Goal: Task Accomplishment & Management: Manage account settings

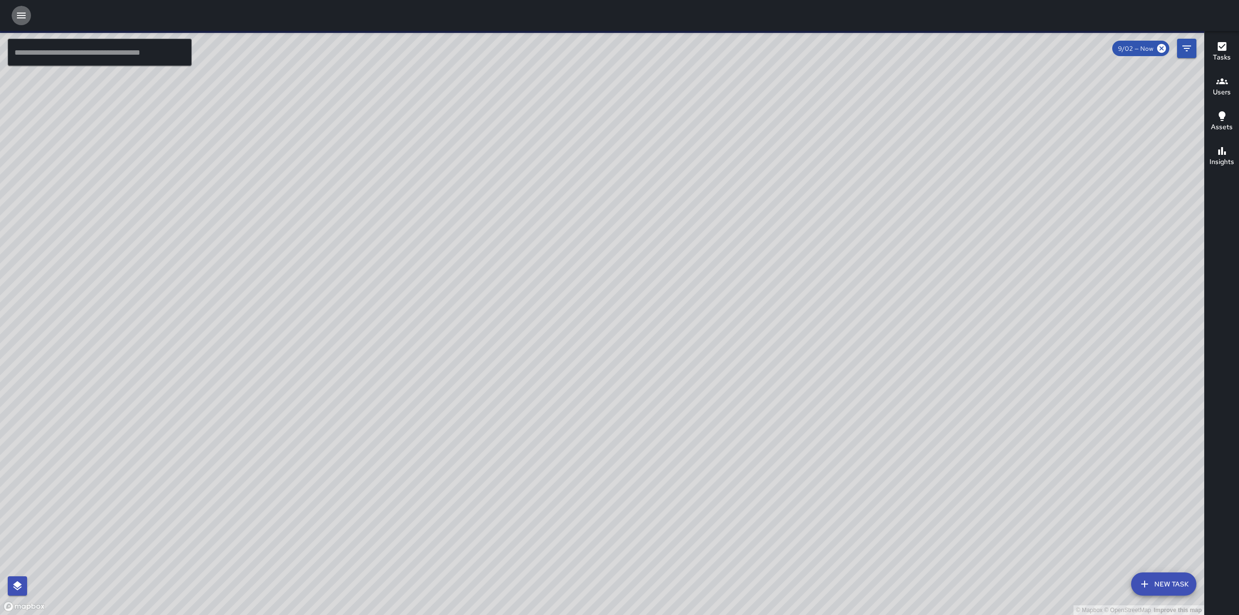
click at [18, 17] on icon "button" at bounding box center [21, 16] width 12 height 12
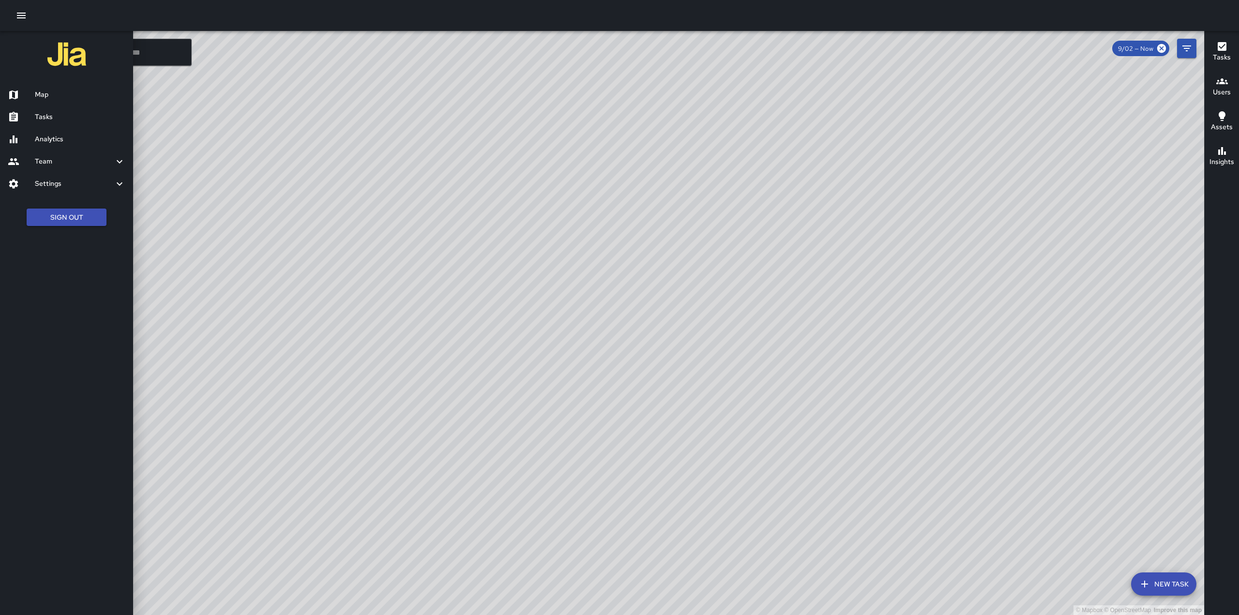
drag, startPoint x: 43, startPoint y: 85, endPoint x: 30, endPoint y: 110, distance: 28.1
click at [30, 110] on ul "Map Tasks Analytics Team Leaderboard Settings Geofence and Zones Divisions and …" at bounding box center [66, 139] width 133 height 119
click at [30, 110] on div "Tasks" at bounding box center [66, 117] width 133 height 22
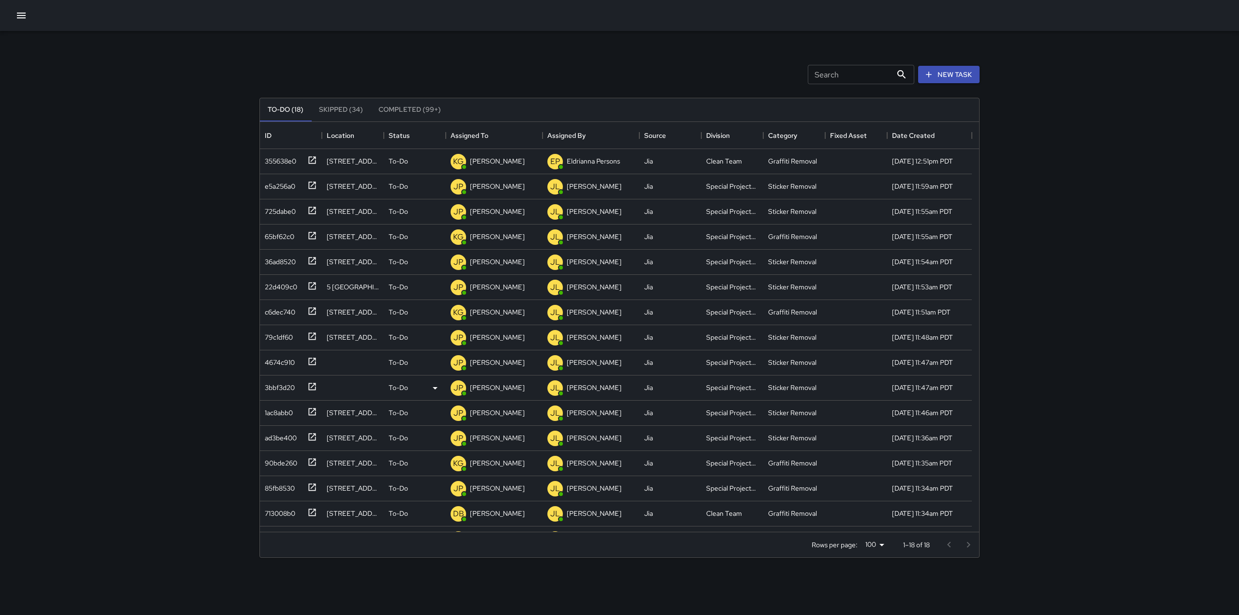
scroll to position [11, 0]
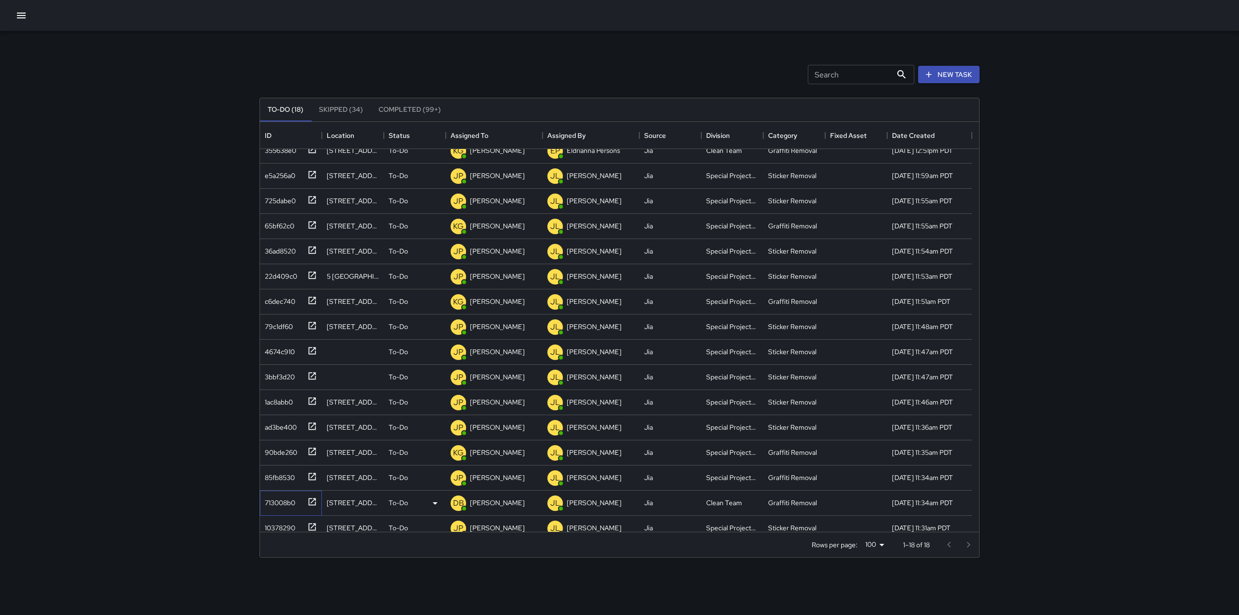
click at [311, 503] on icon at bounding box center [312, 501] width 7 height 7
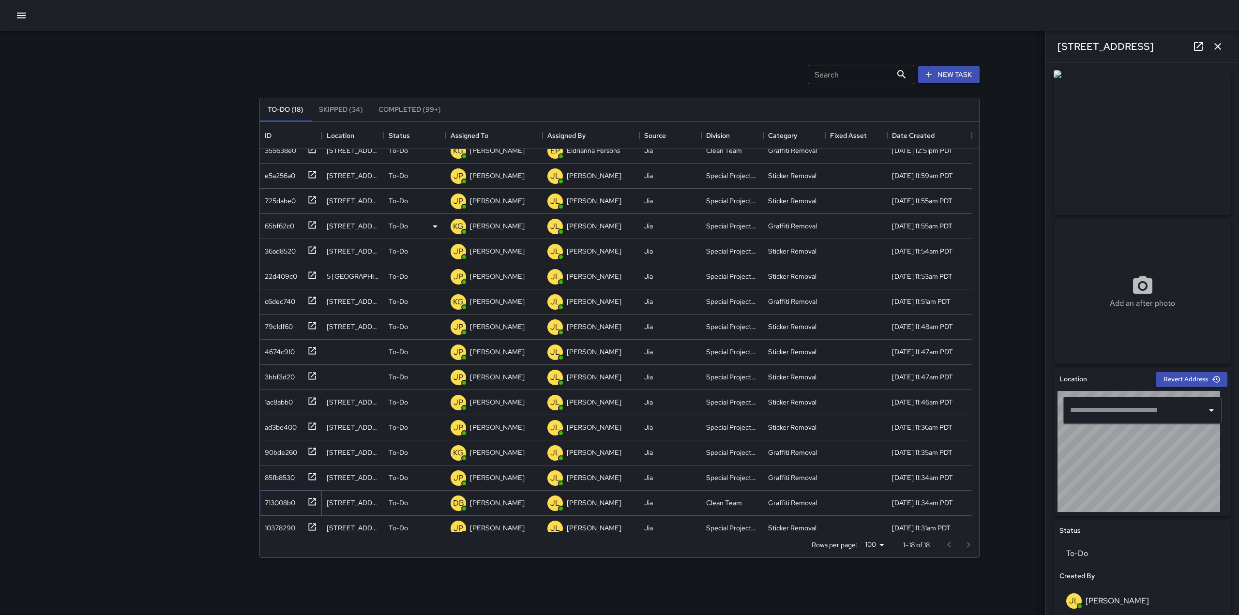
type input "**********"
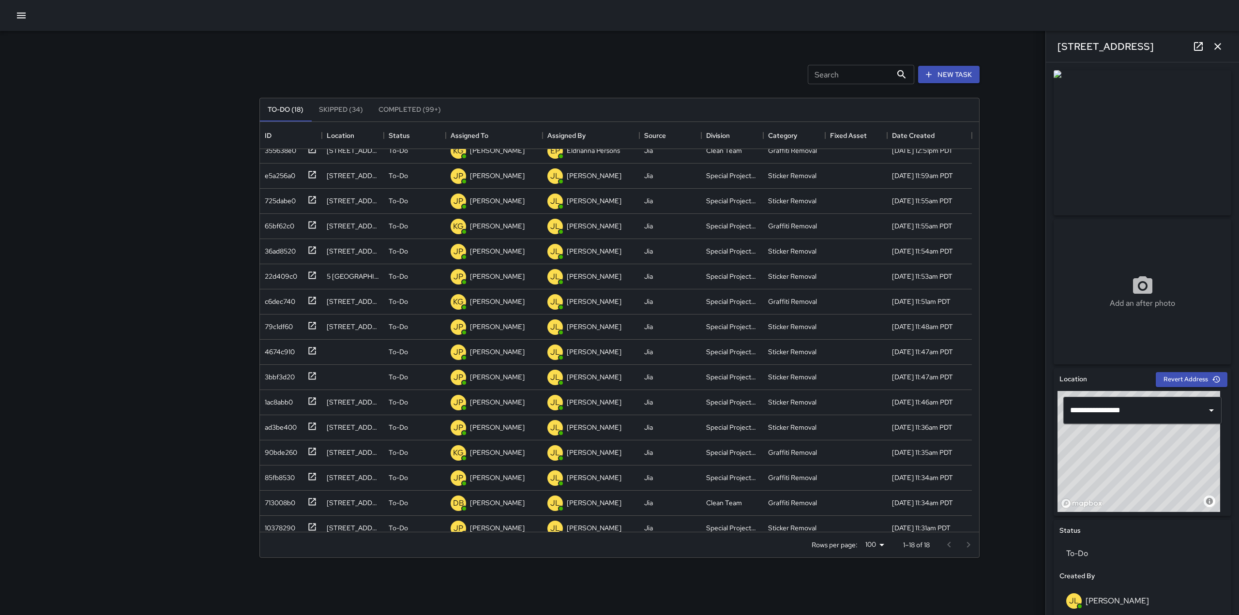
click at [1157, 127] on img at bounding box center [1143, 142] width 178 height 145
click at [1201, 48] on icon at bounding box center [1199, 47] width 12 height 12
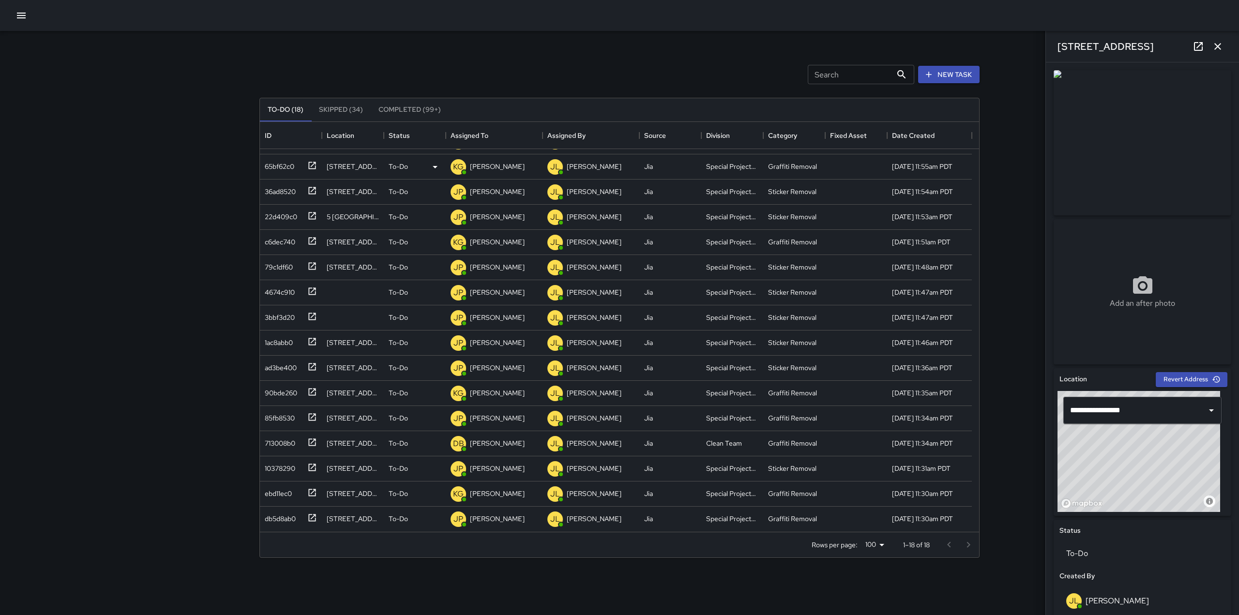
scroll to position [0, 0]
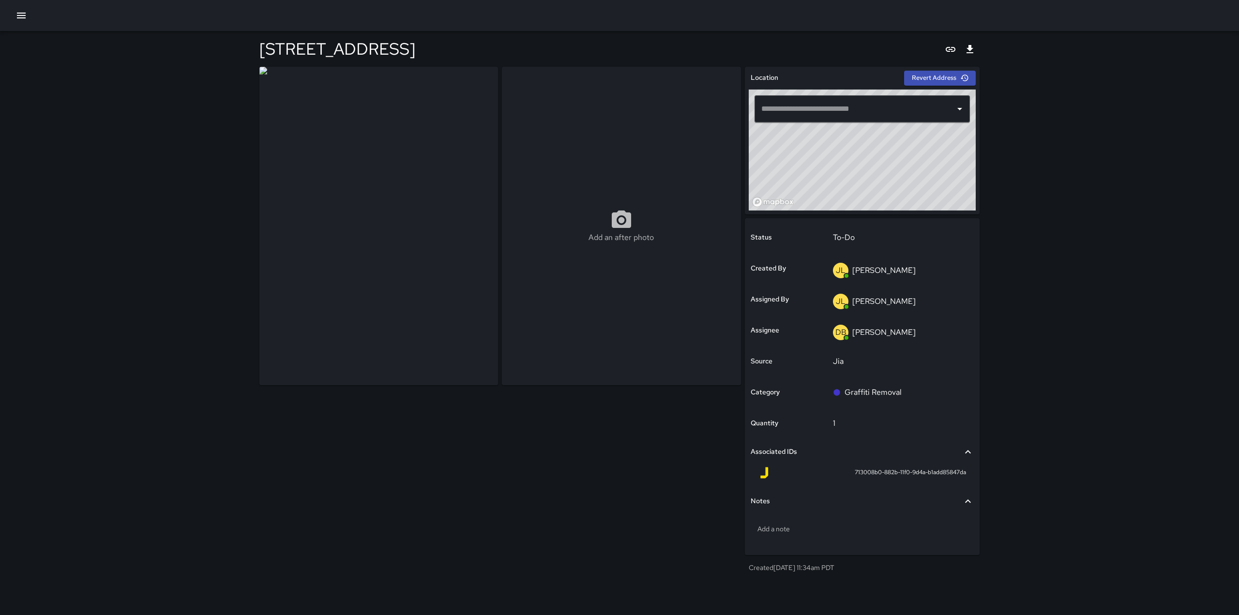
type input "**********"
click at [340, 156] on img at bounding box center [378, 226] width 239 height 318
